Goal: Information Seeking & Learning: Understand process/instructions

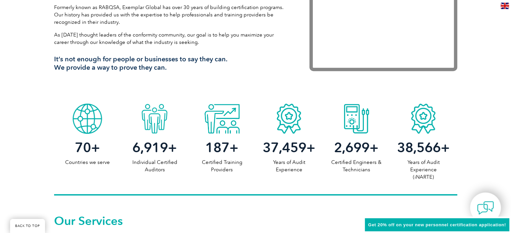
scroll to position [269, 0]
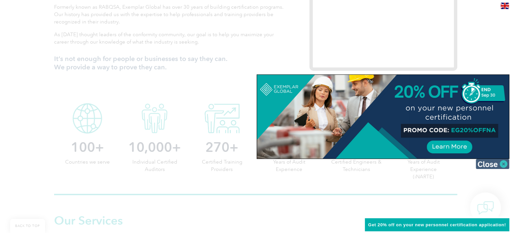
click at [505, 165] on img at bounding box center [493, 164] width 34 height 10
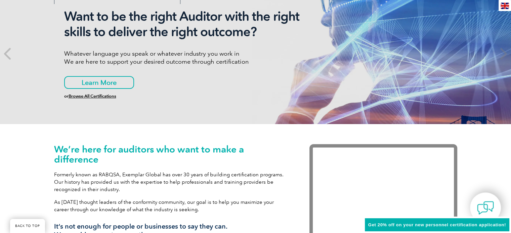
scroll to position [0, 0]
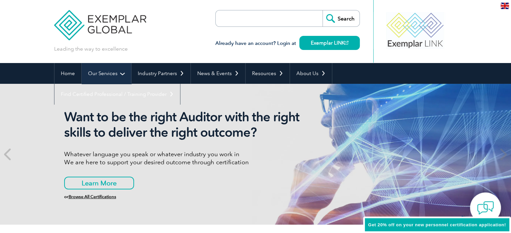
click at [112, 73] on link "Our Services" at bounding box center [106, 73] width 49 height 21
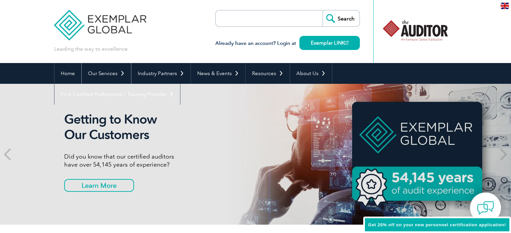
scroll to position [34, 0]
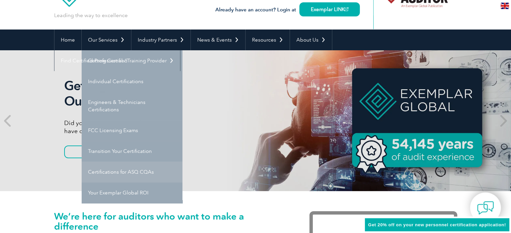
click at [156, 170] on link "Certifications for ASQ CQAs" at bounding box center [132, 172] width 101 height 21
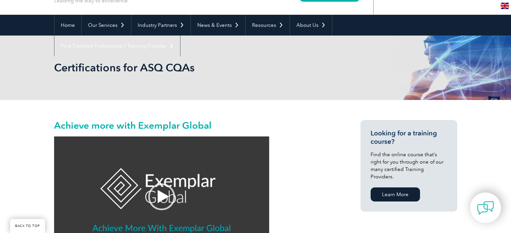
scroll to position [34, 0]
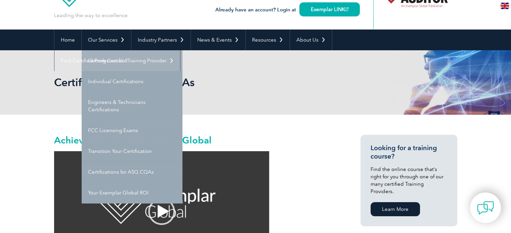
click at [122, 62] on link "Getting Certified" at bounding box center [132, 60] width 101 height 21
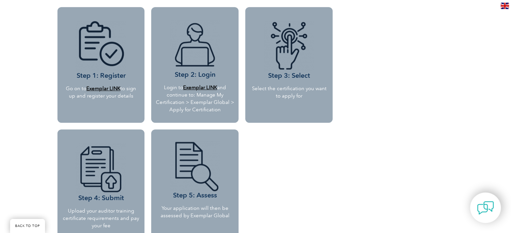
scroll to position [571, 0]
